Goal: Entertainment & Leisure: Consume media (video, audio)

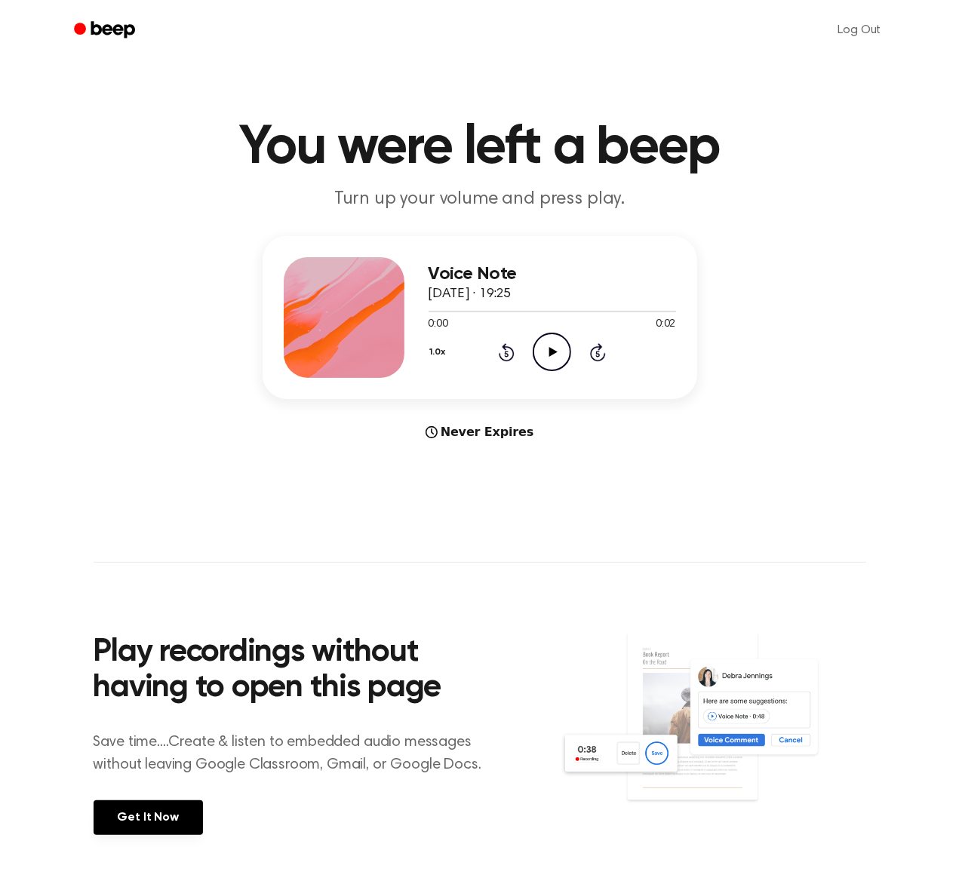
click at [564, 352] on icon "Play Audio" at bounding box center [552, 352] width 38 height 38
click at [552, 349] on icon at bounding box center [553, 352] width 8 height 10
click at [549, 353] on icon at bounding box center [552, 352] width 7 height 10
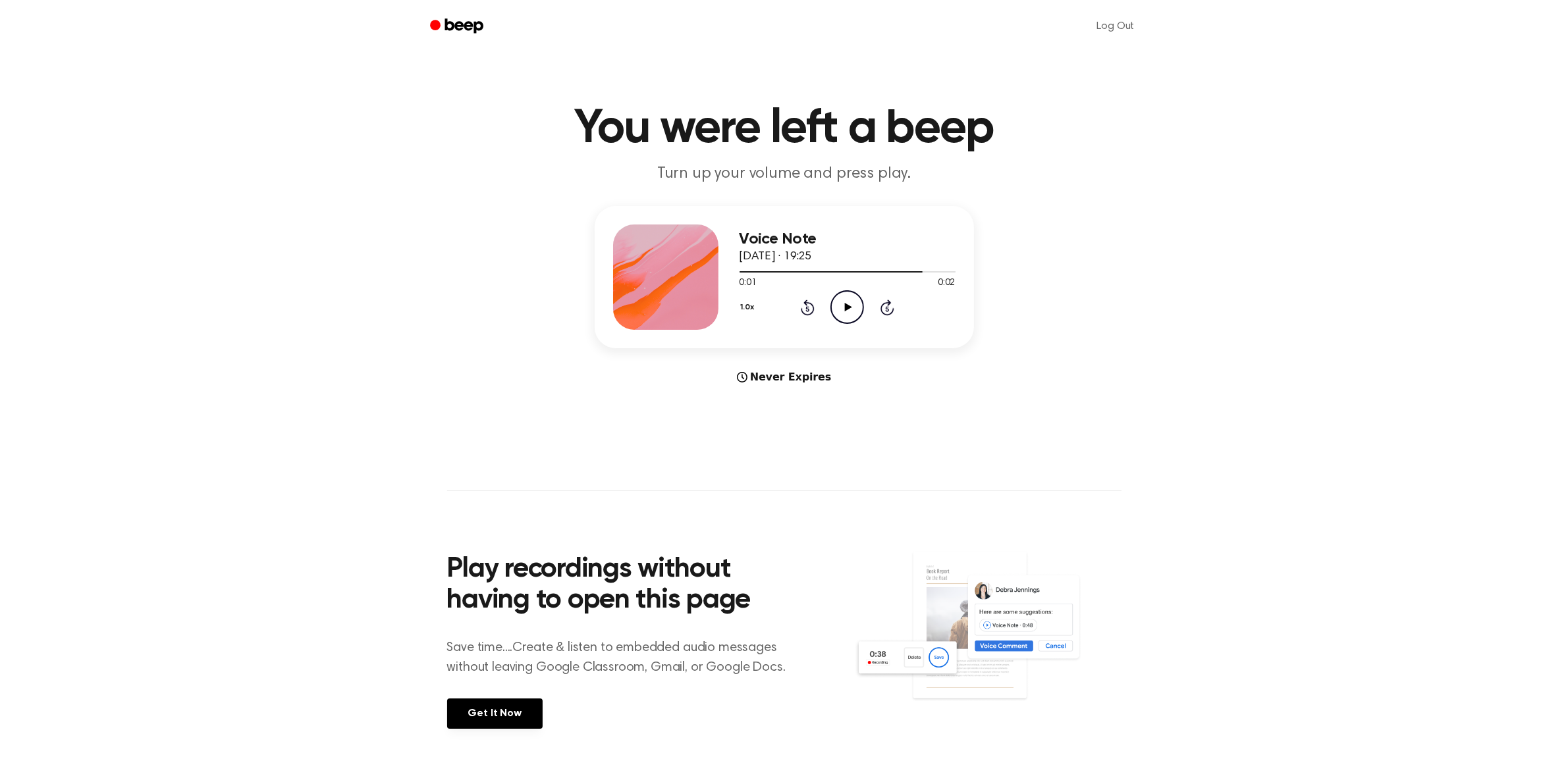
click at [793, 376] on div "Never Expires" at bounding box center [784, 377] width 380 height 16
click at [811, 262] on span "11 de septiembre de 2025 · 19:25" at bounding box center [775, 256] width 72 height 12
click at [787, 295] on div "1.0x Rewind 5 seconds Play Audio Skip 5 seconds" at bounding box center [846, 307] width 216 height 33
click at [845, 307] on icon at bounding box center [848, 307] width 7 height 9
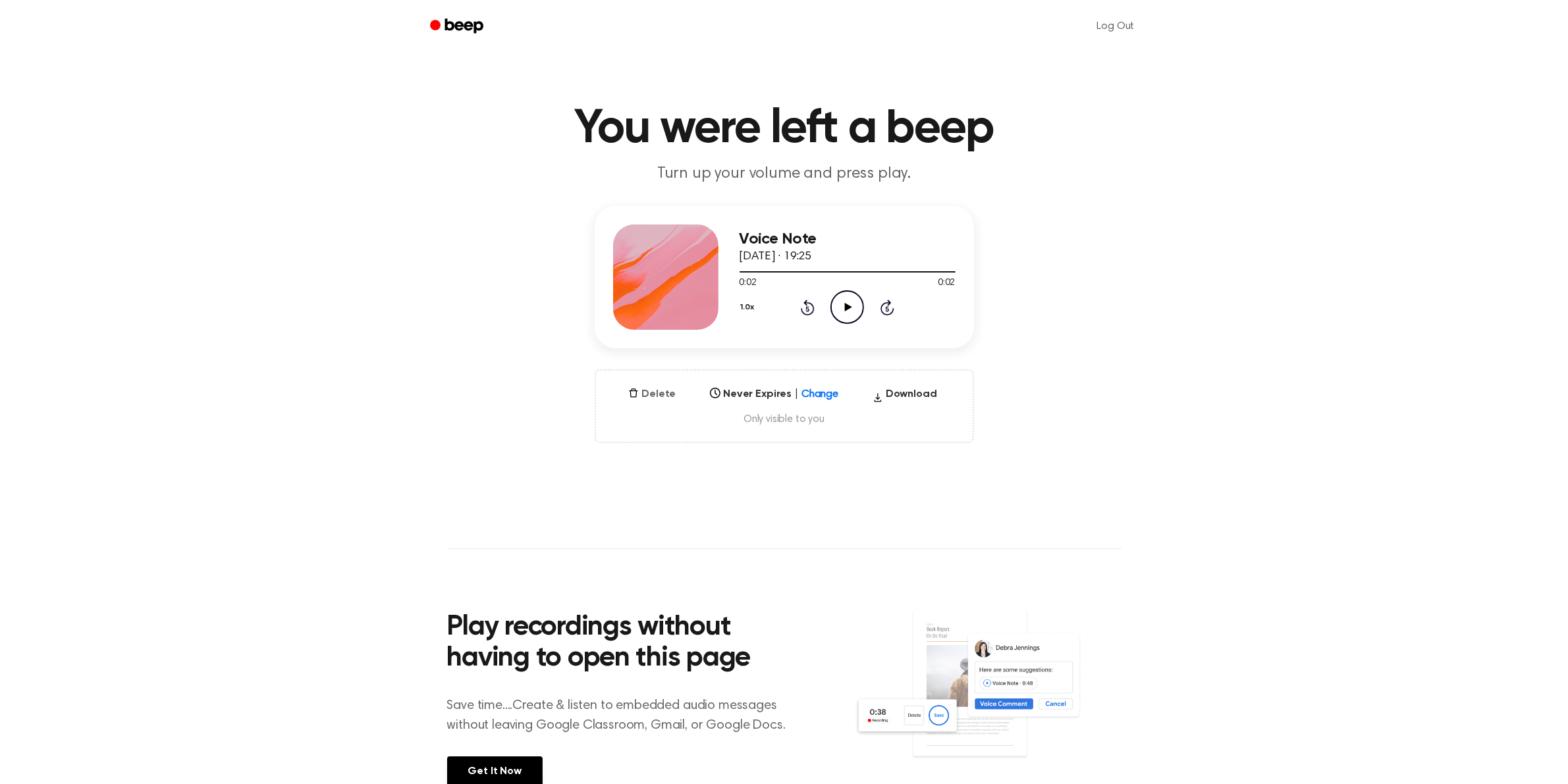
click at [655, 395] on button "Delete" at bounding box center [652, 394] width 58 height 16
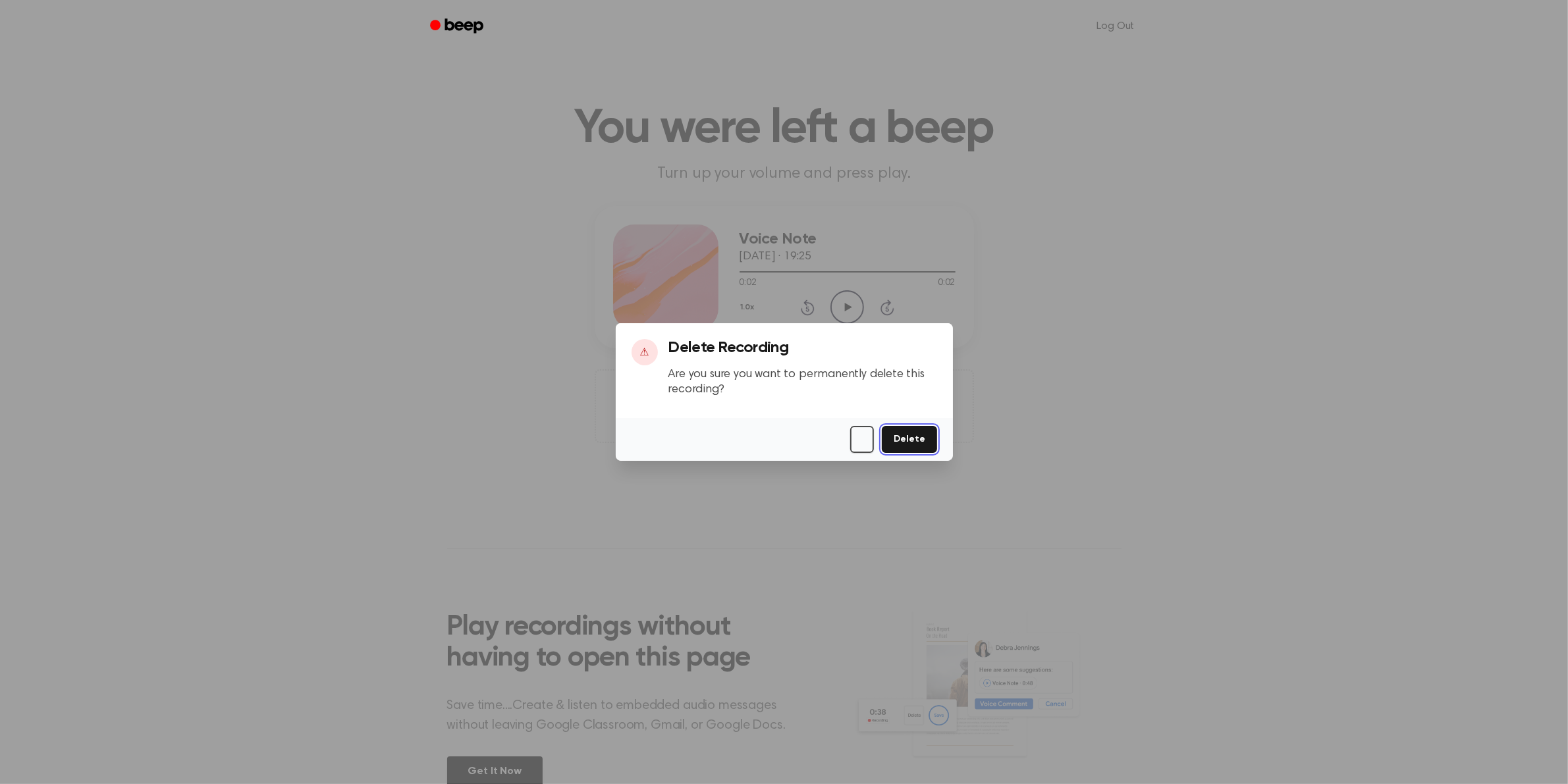
click at [849, 441] on button "Delete" at bounding box center [908, 439] width 55 height 27
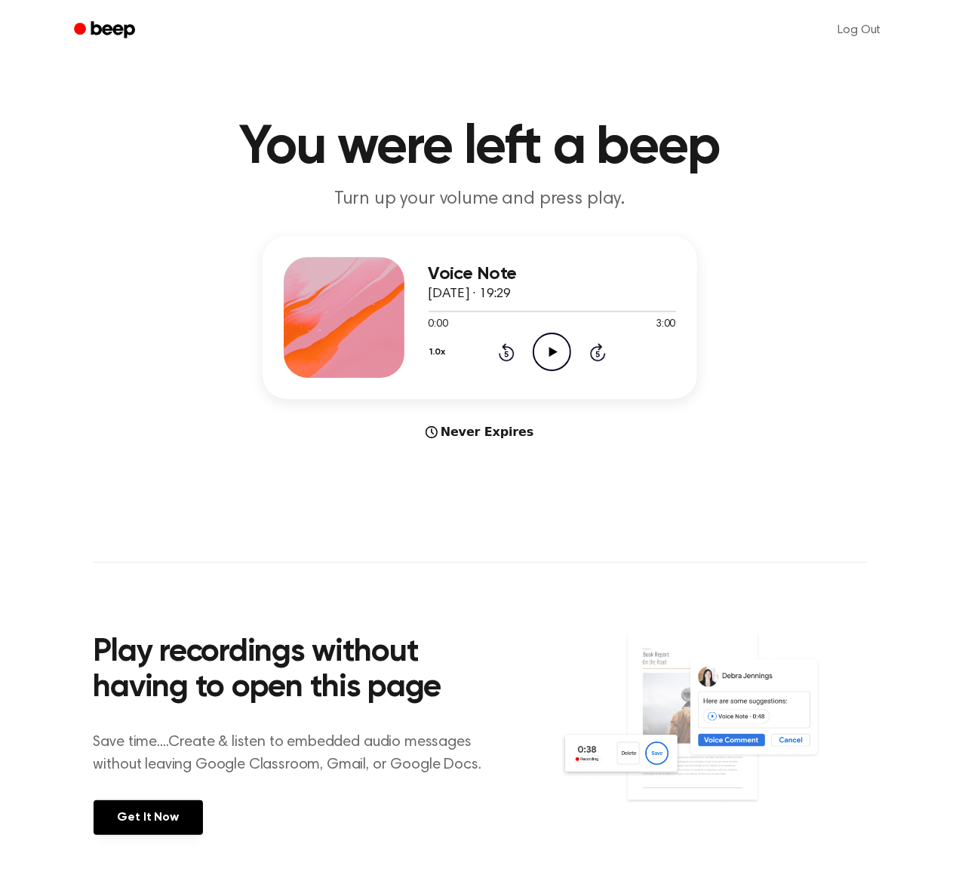
click at [552, 355] on icon at bounding box center [553, 352] width 8 height 10
click at [552, 355] on icon "Pause Audio" at bounding box center [552, 352] width 38 height 38
click at [564, 355] on icon "Play Audio" at bounding box center [552, 352] width 38 height 38
click at [647, 308] on div at bounding box center [552, 311] width 247 height 12
click at [654, 308] on div at bounding box center [552, 311] width 247 height 12
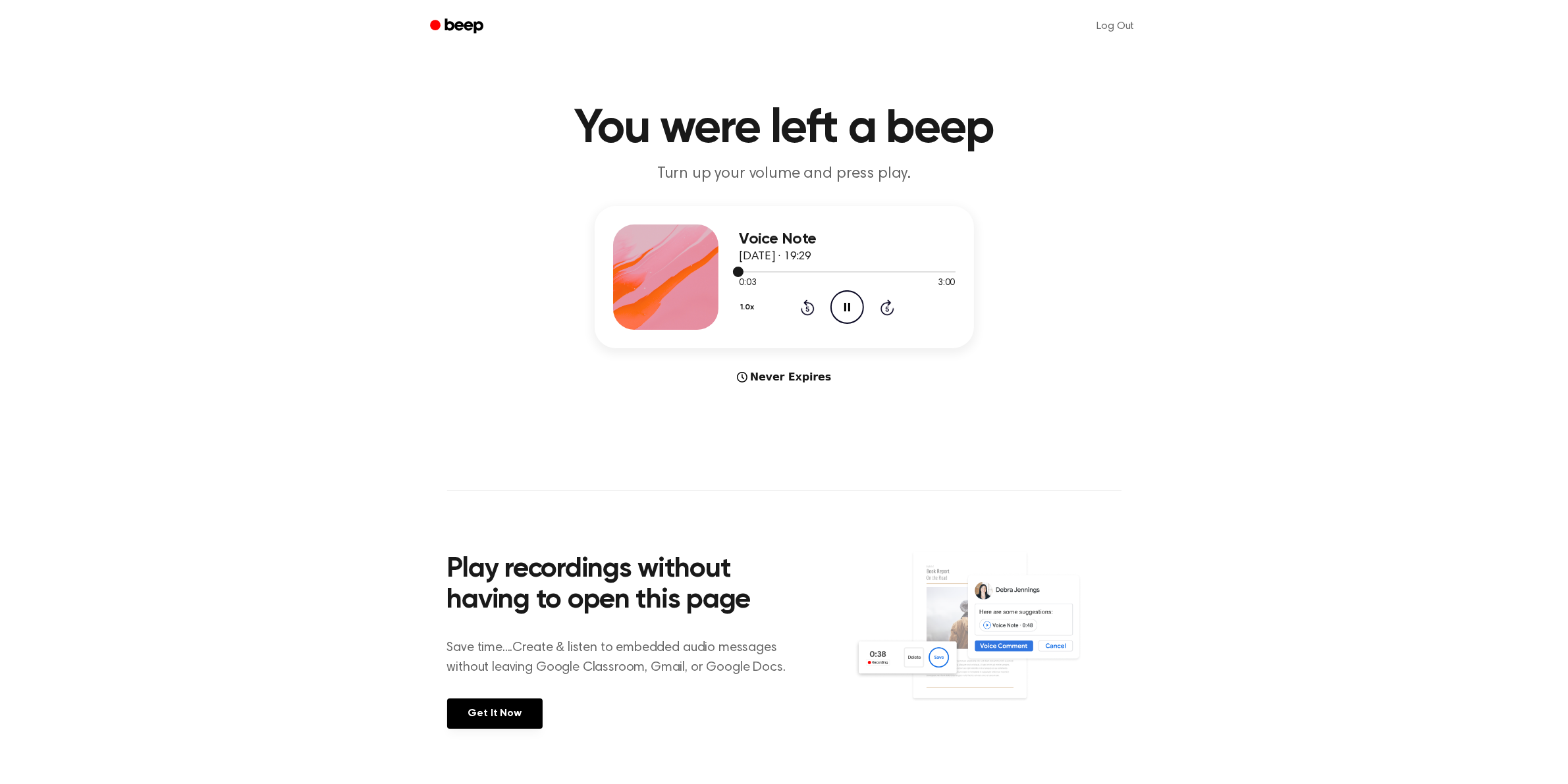
click at [849, 268] on div at bounding box center [846, 271] width 216 height 10
click at [849, 271] on div at bounding box center [846, 272] width 216 height 2
click at [851, 307] on icon at bounding box center [848, 307] width 7 height 9
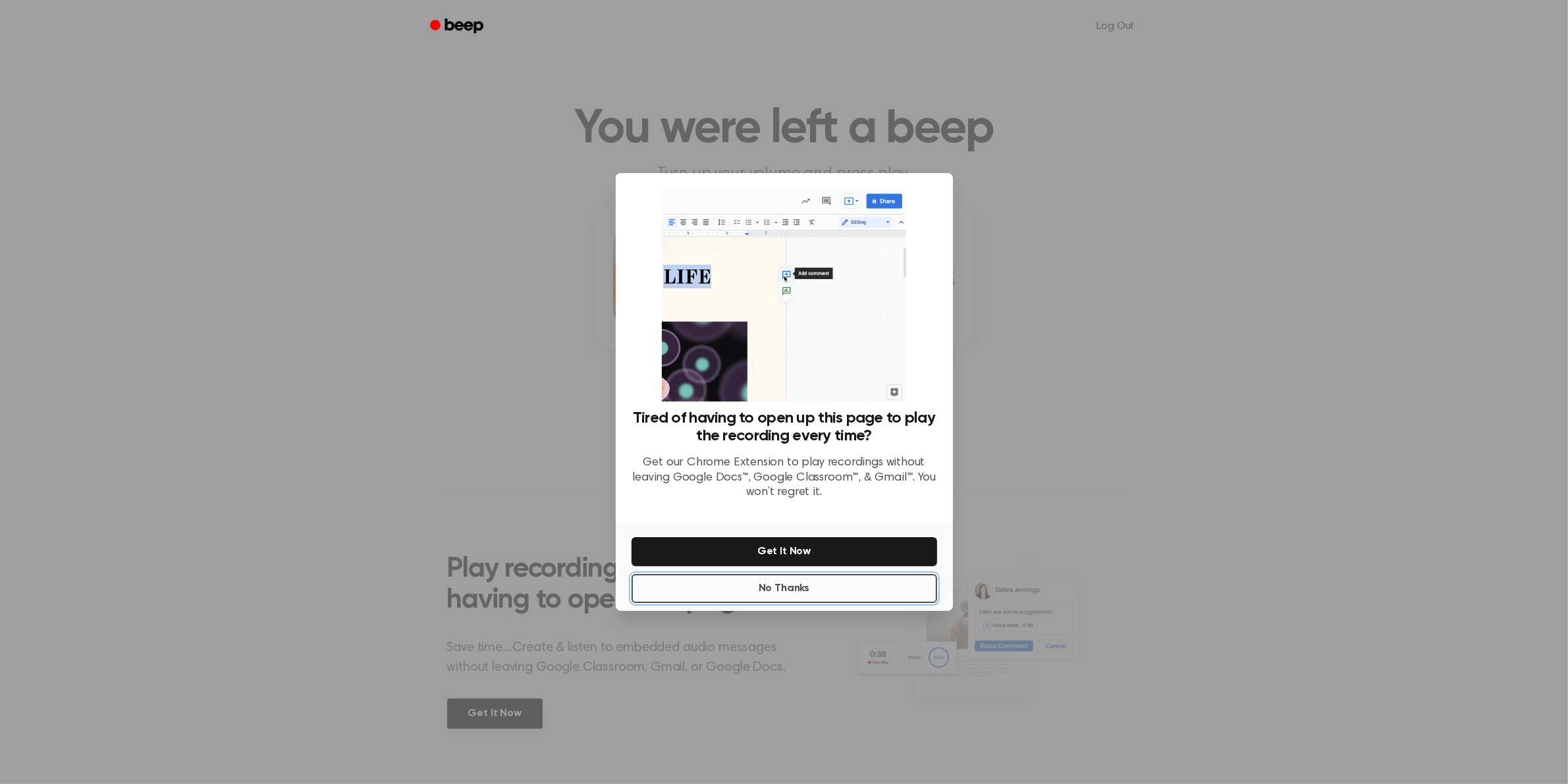
click at [777, 583] on button "No Thanks" at bounding box center [784, 588] width 305 height 29
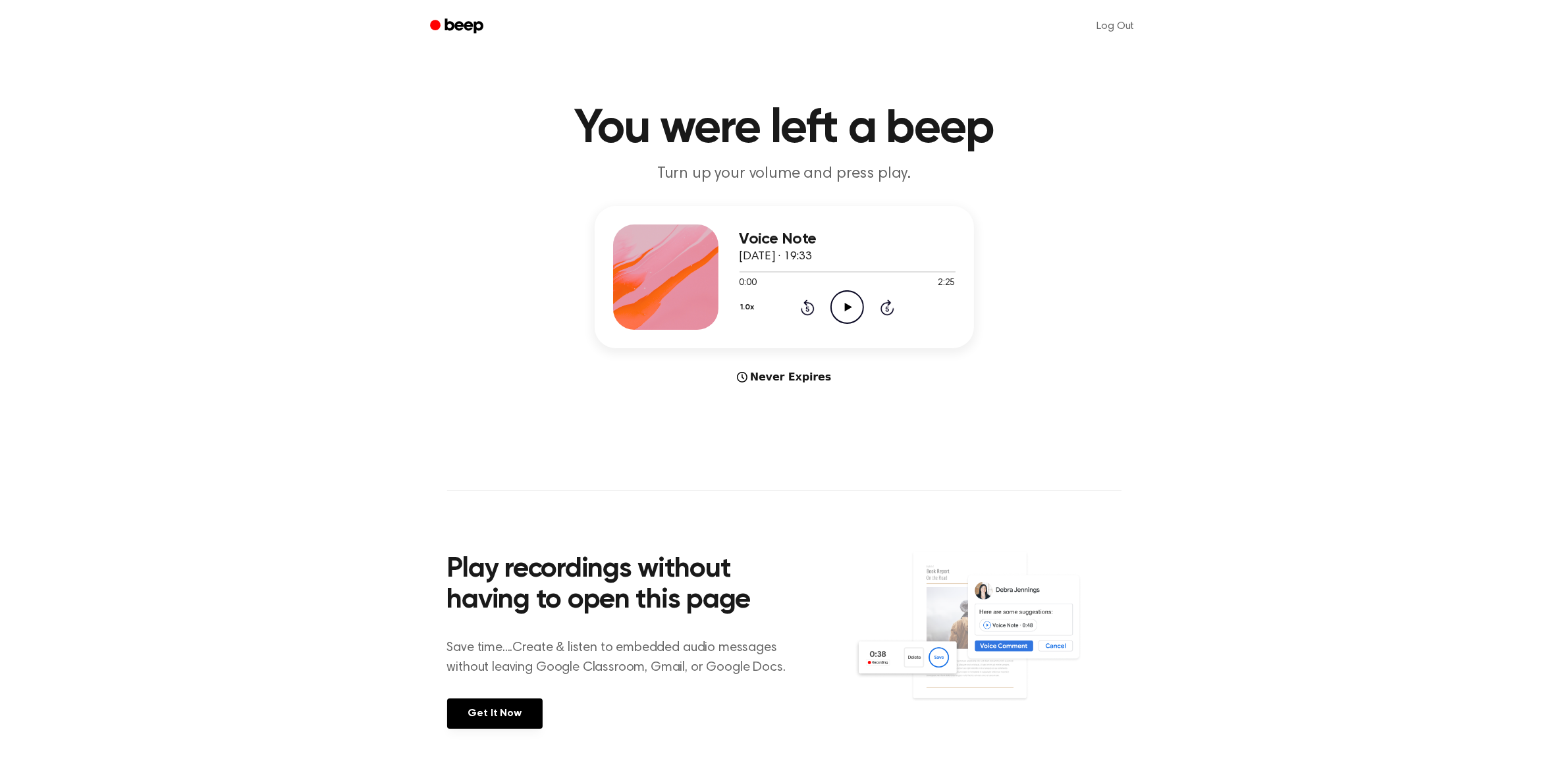
click at [846, 291] on icon "Play Audio" at bounding box center [847, 307] width 33 height 33
click at [848, 304] on icon at bounding box center [846, 307] width 6 height 9
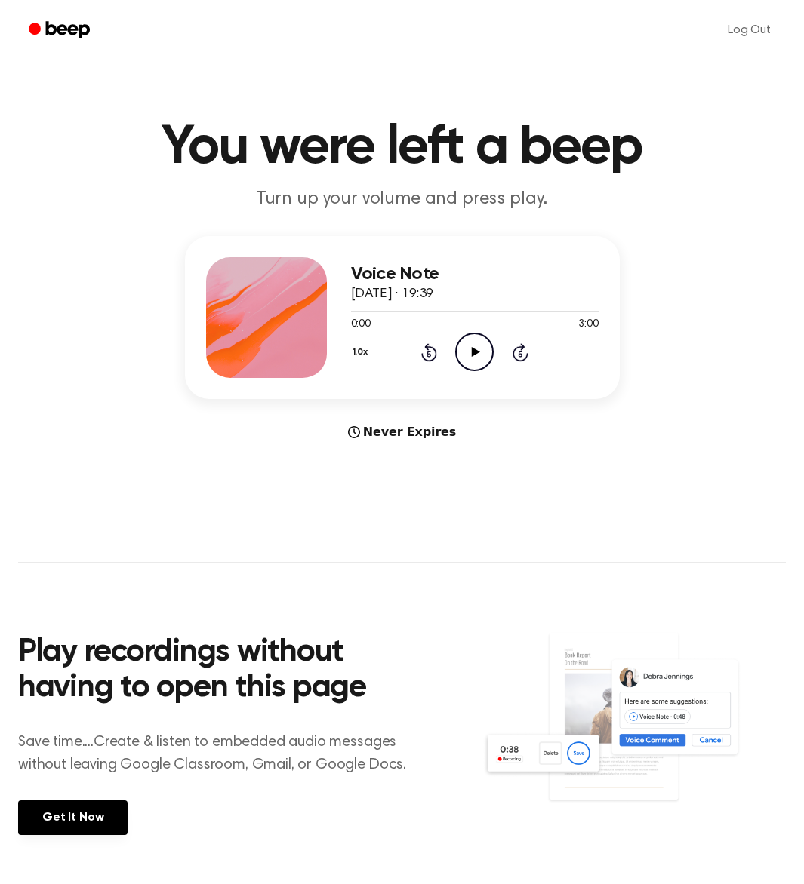
click at [465, 355] on icon "Play Audio" at bounding box center [474, 352] width 38 height 38
click at [465, 355] on icon "Pause Audio" at bounding box center [474, 352] width 38 height 38
click at [475, 356] on icon "Play Audio" at bounding box center [474, 352] width 38 height 38
click at [475, 348] on icon at bounding box center [474, 352] width 7 height 10
click at [476, 359] on icon "Play Audio" at bounding box center [474, 352] width 38 height 38
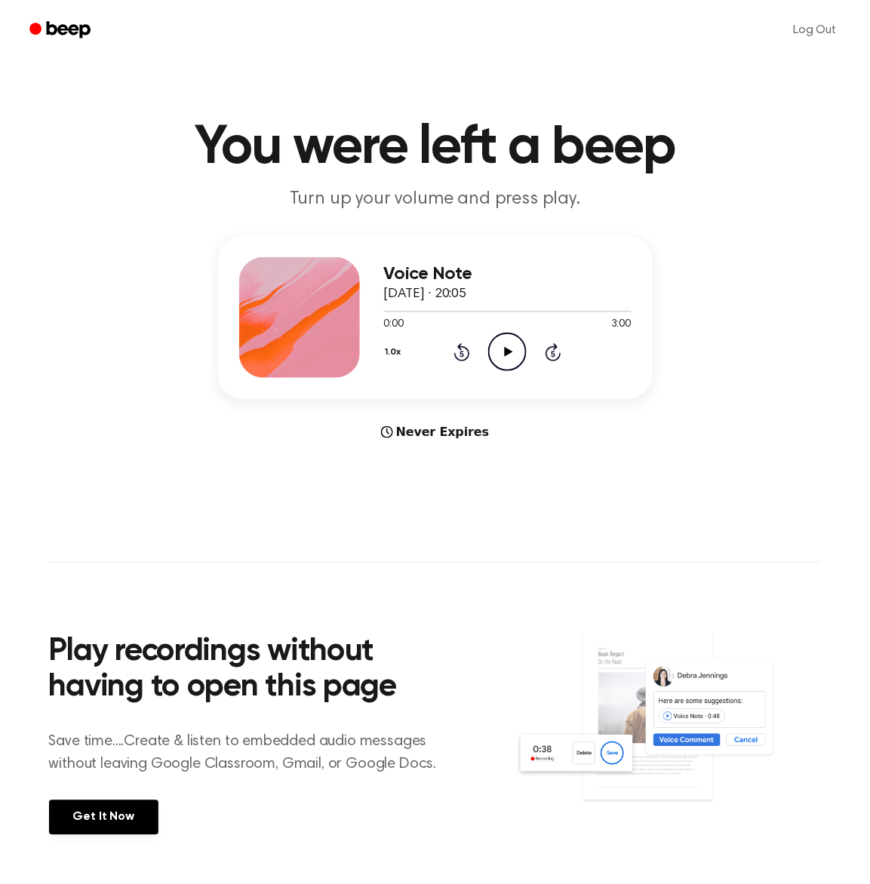
click at [491, 355] on icon "Play Audio" at bounding box center [507, 352] width 38 height 38
click at [503, 355] on icon "Pause Audio" at bounding box center [507, 352] width 38 height 38
click at [518, 359] on icon "Play Audio" at bounding box center [507, 352] width 38 height 38
click at [506, 358] on icon "Pause Audio" at bounding box center [507, 352] width 38 height 38
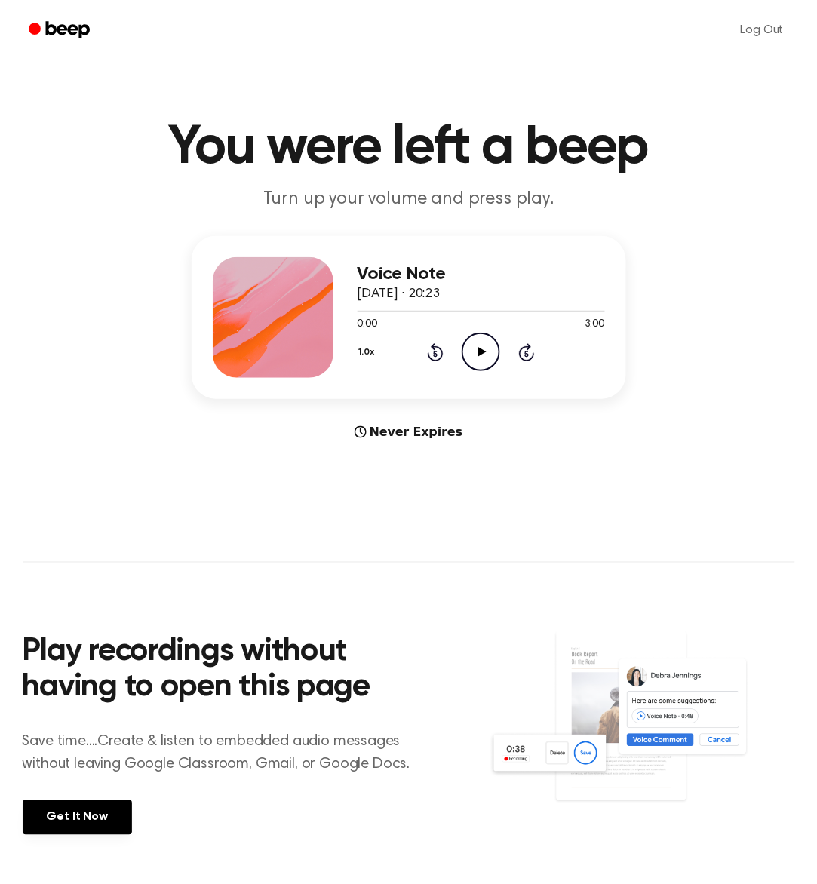
click at [477, 355] on icon "Play Audio" at bounding box center [481, 352] width 38 height 38
click at [477, 353] on icon "Pause Audio" at bounding box center [481, 352] width 38 height 38
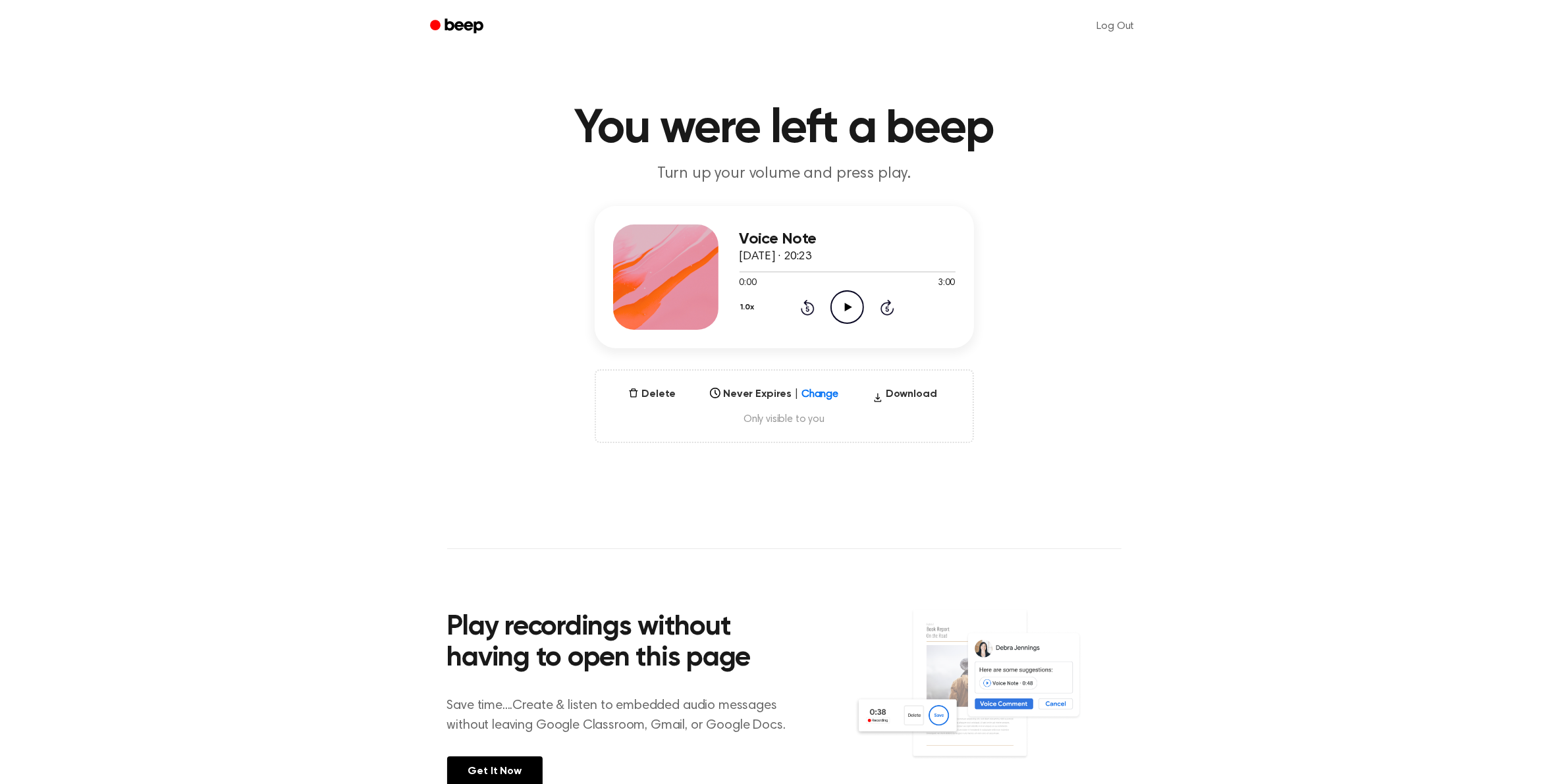
click at [712, 306] on icon "Play Audio" at bounding box center [847, 307] width 33 height 33
click at [712, 310] on icon "Pause Audio" at bounding box center [847, 307] width 33 height 33
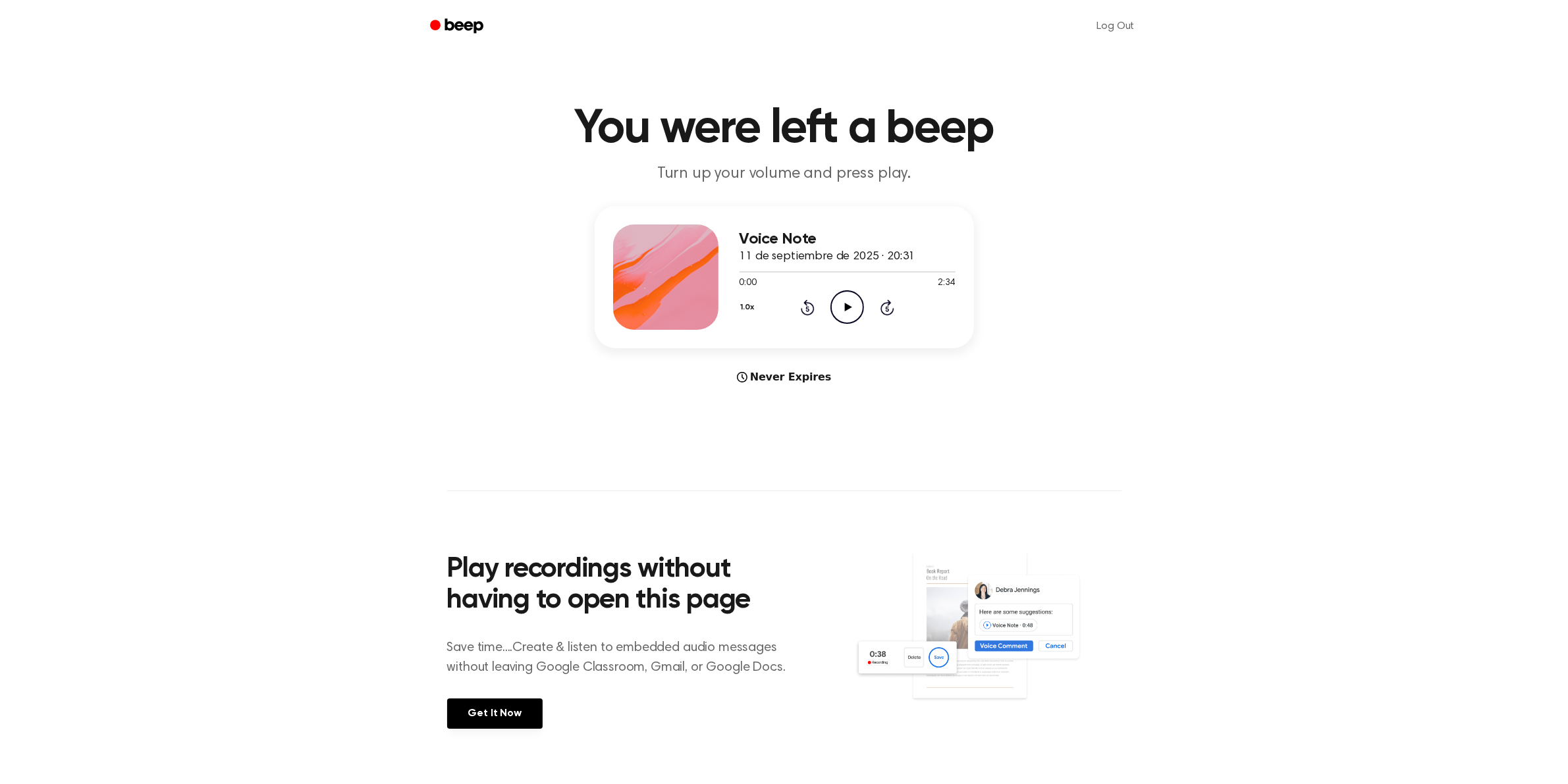
drag, startPoint x: 1031, startPoint y: 392, endPoint x: 924, endPoint y: 379, distance: 107.8
click at [1031, 392] on main "You were left a beep Turn up your volume and press play. Voice Note 11 de septi…" at bounding box center [784, 393] width 1568 height 787
click at [839, 317] on icon "Play Audio" at bounding box center [847, 307] width 33 height 33
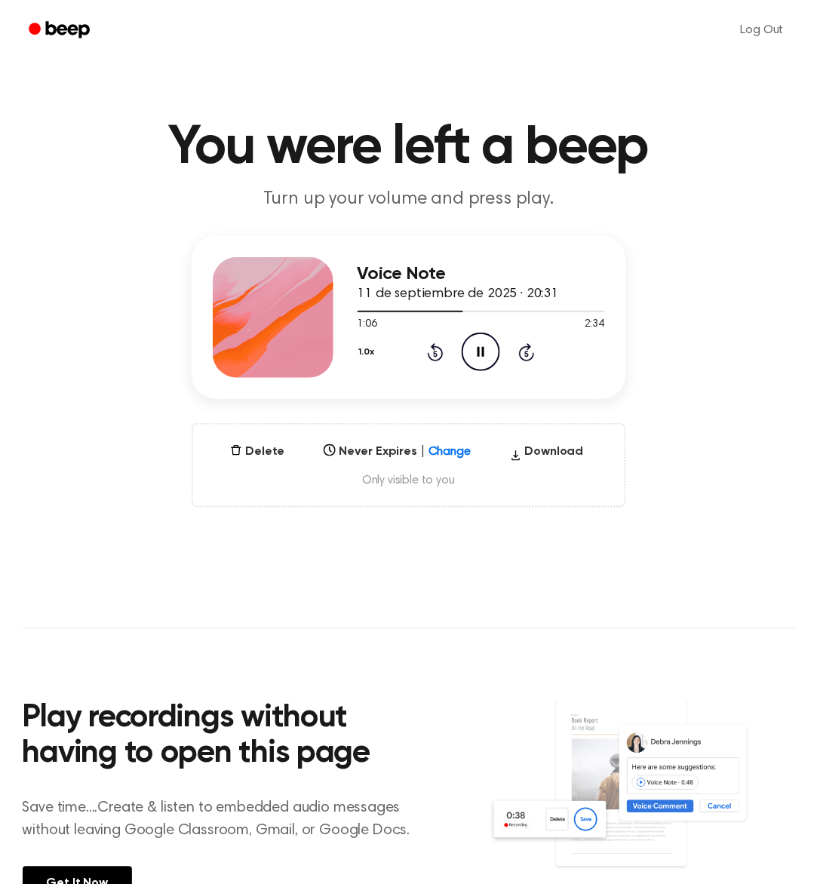
click at [484, 348] on icon at bounding box center [481, 352] width 7 height 10
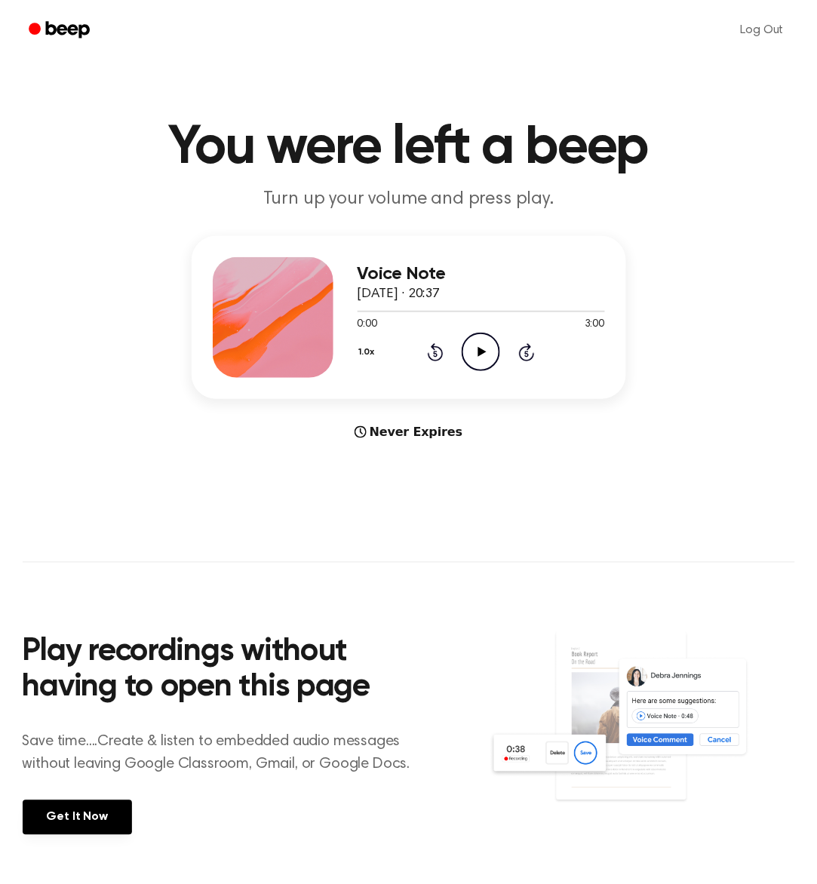
click at [487, 358] on icon "Play Audio" at bounding box center [481, 352] width 38 height 38
click at [481, 352] on icon "Pause Audio" at bounding box center [481, 352] width 38 height 38
click at [497, 356] on icon "Play Audio" at bounding box center [481, 352] width 38 height 38
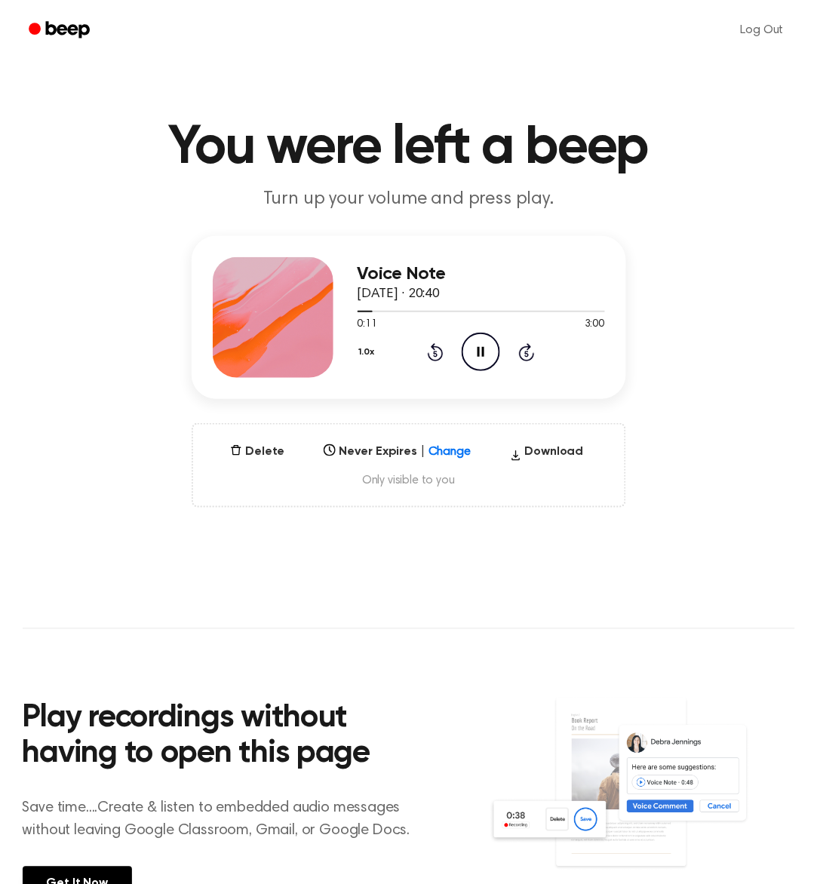
click at [483, 346] on icon "Pause Audio" at bounding box center [481, 352] width 38 height 38
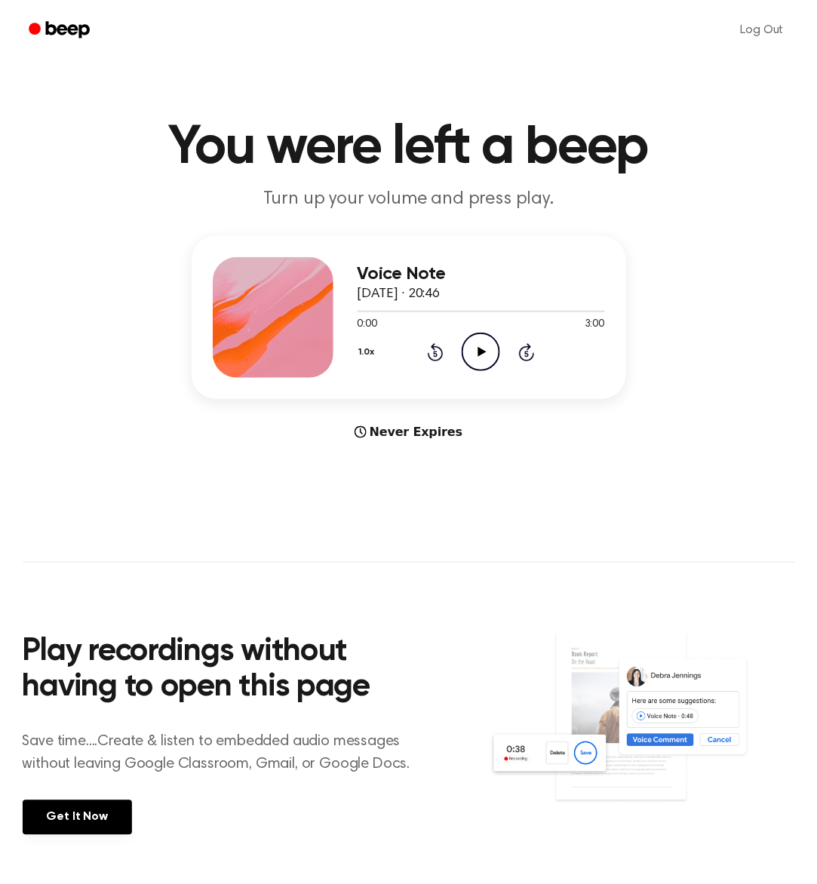
click at [490, 344] on icon "Play Audio" at bounding box center [481, 352] width 38 height 38
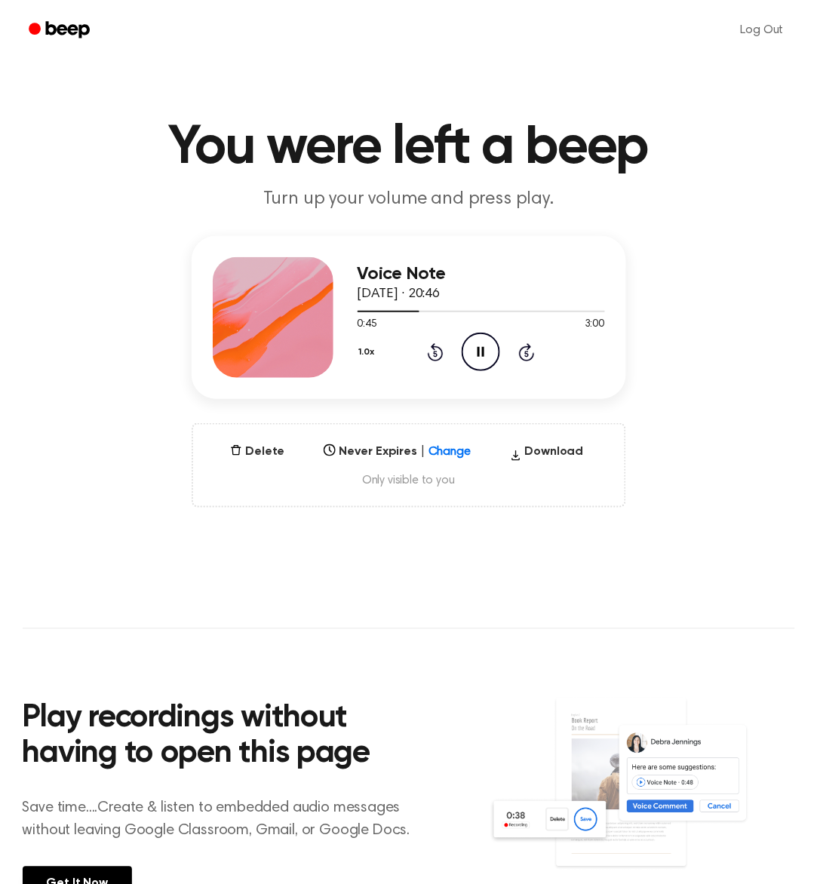
click at [483, 353] on icon at bounding box center [481, 352] width 7 height 10
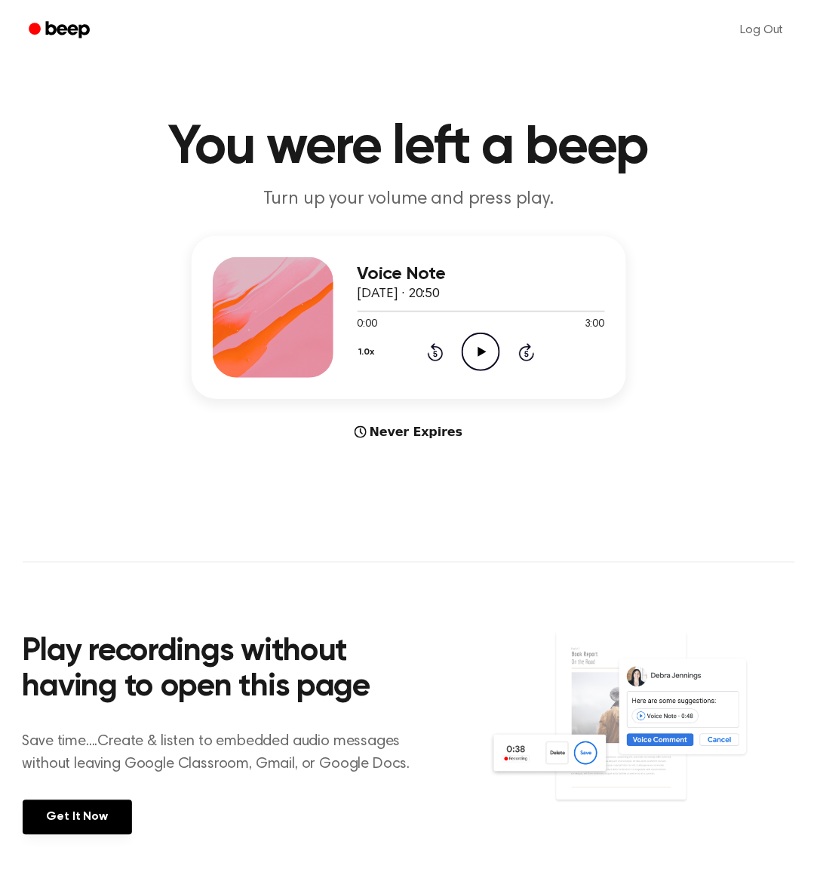
click at [472, 357] on icon "Play Audio" at bounding box center [481, 352] width 38 height 38
click at [472, 357] on icon "Pause Audio" at bounding box center [481, 352] width 38 height 38
click at [480, 358] on icon "Play Audio" at bounding box center [481, 352] width 38 height 38
click at [476, 348] on icon "Pause Audio" at bounding box center [481, 352] width 38 height 38
click at [472, 352] on icon "Play Audio" at bounding box center [481, 352] width 38 height 38
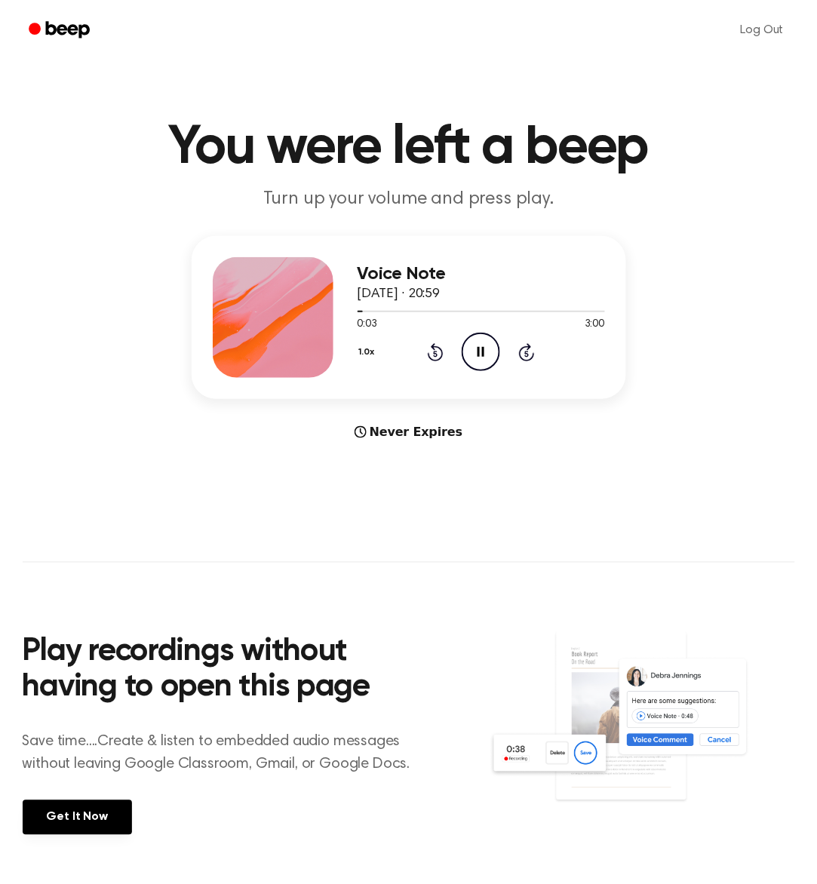
click at [472, 352] on icon "Pause Audio" at bounding box center [481, 352] width 38 height 38
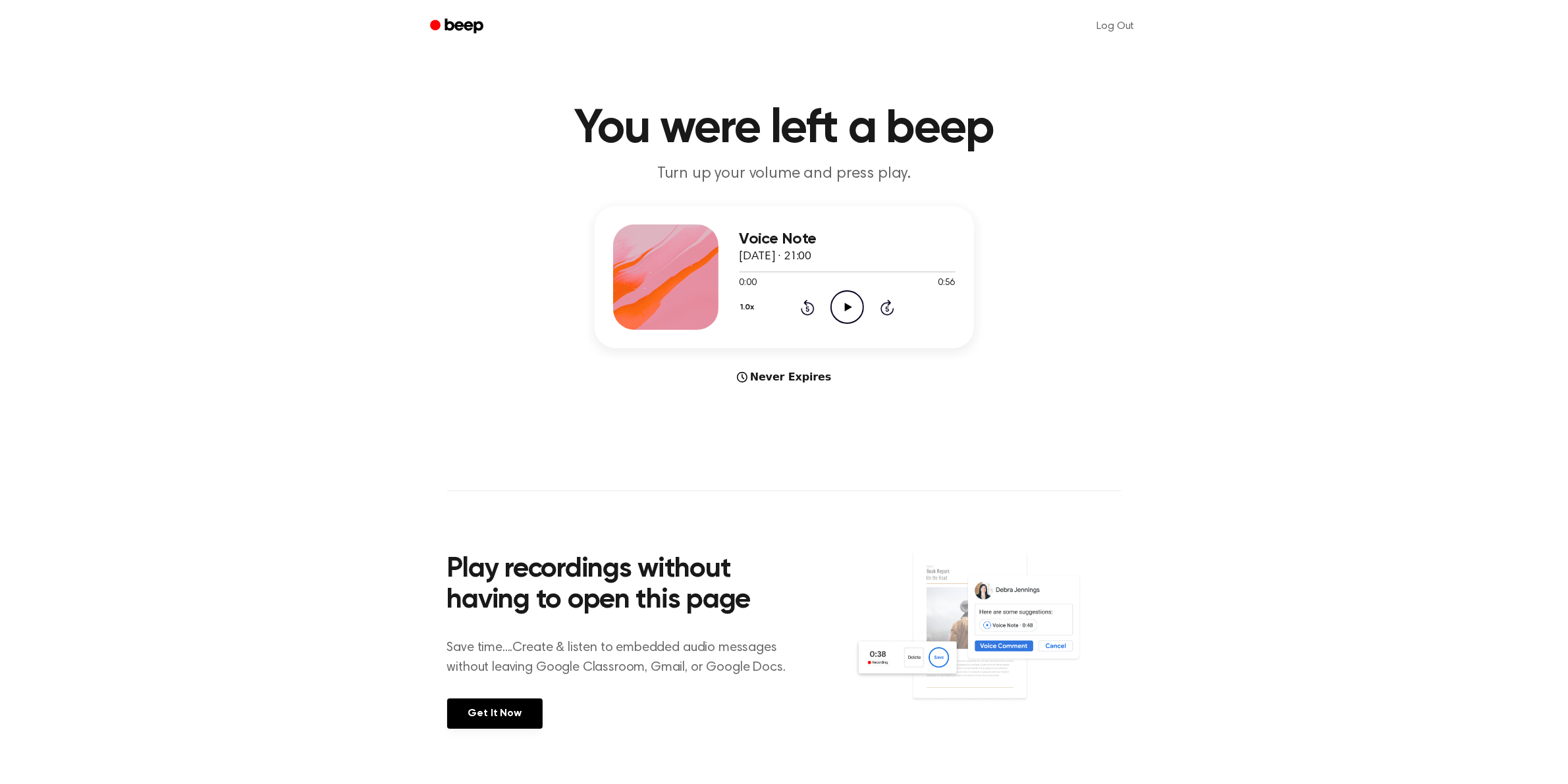
click at [852, 311] on icon "Play Audio" at bounding box center [847, 307] width 33 height 33
click at [843, 308] on icon "Pause Audio" at bounding box center [847, 307] width 33 height 33
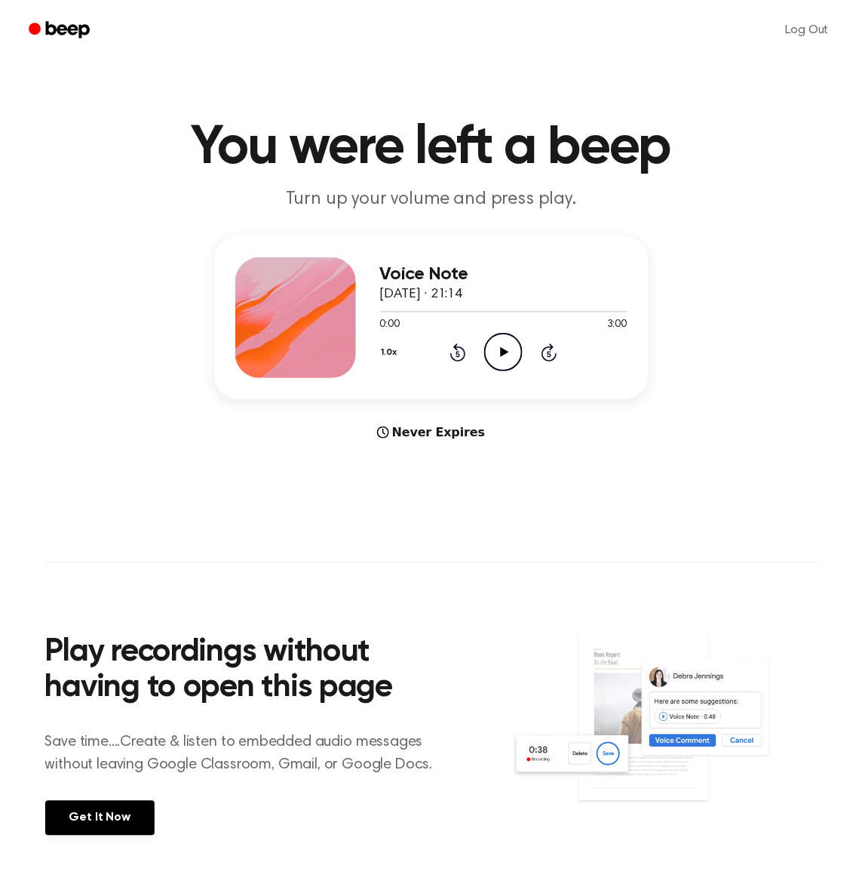
click at [498, 352] on icon "Play Audio" at bounding box center [503, 352] width 38 height 38
click at [506, 356] on icon at bounding box center [503, 352] width 7 height 10
click at [510, 356] on icon "Play Audio" at bounding box center [503, 352] width 38 height 38
click at [503, 356] on icon "Pause Audio" at bounding box center [503, 352] width 38 height 38
click at [503, 351] on icon at bounding box center [505, 352] width 8 height 10
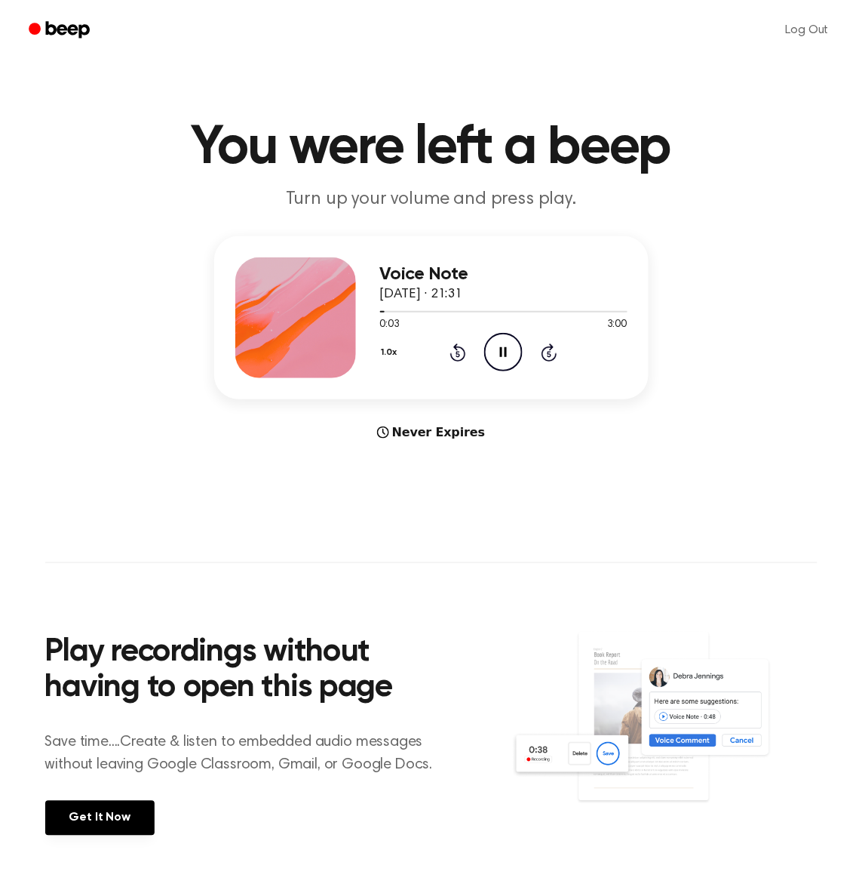
click at [503, 351] on icon at bounding box center [503, 352] width 7 height 10
click at [509, 355] on icon "Play Audio" at bounding box center [503, 352] width 38 height 38
click at [508, 355] on icon "Pause Audio" at bounding box center [503, 352] width 38 height 38
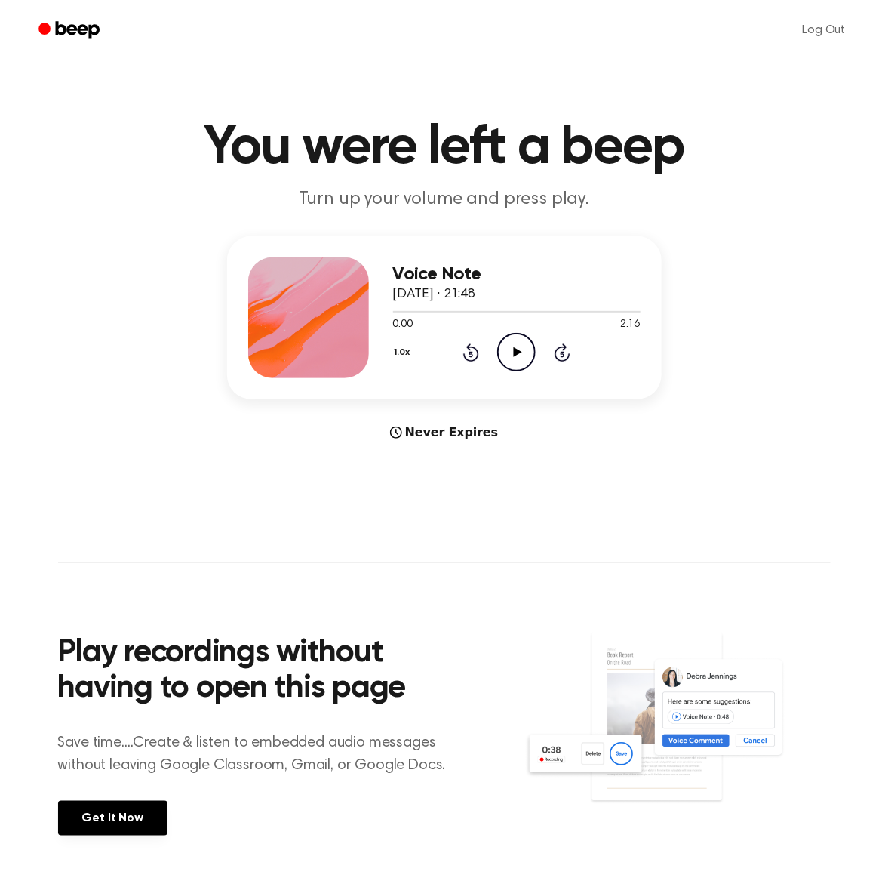
click at [515, 355] on icon at bounding box center [518, 352] width 8 height 10
click at [515, 355] on icon at bounding box center [516, 352] width 7 height 10
